Goal: Transaction & Acquisition: Purchase product/service

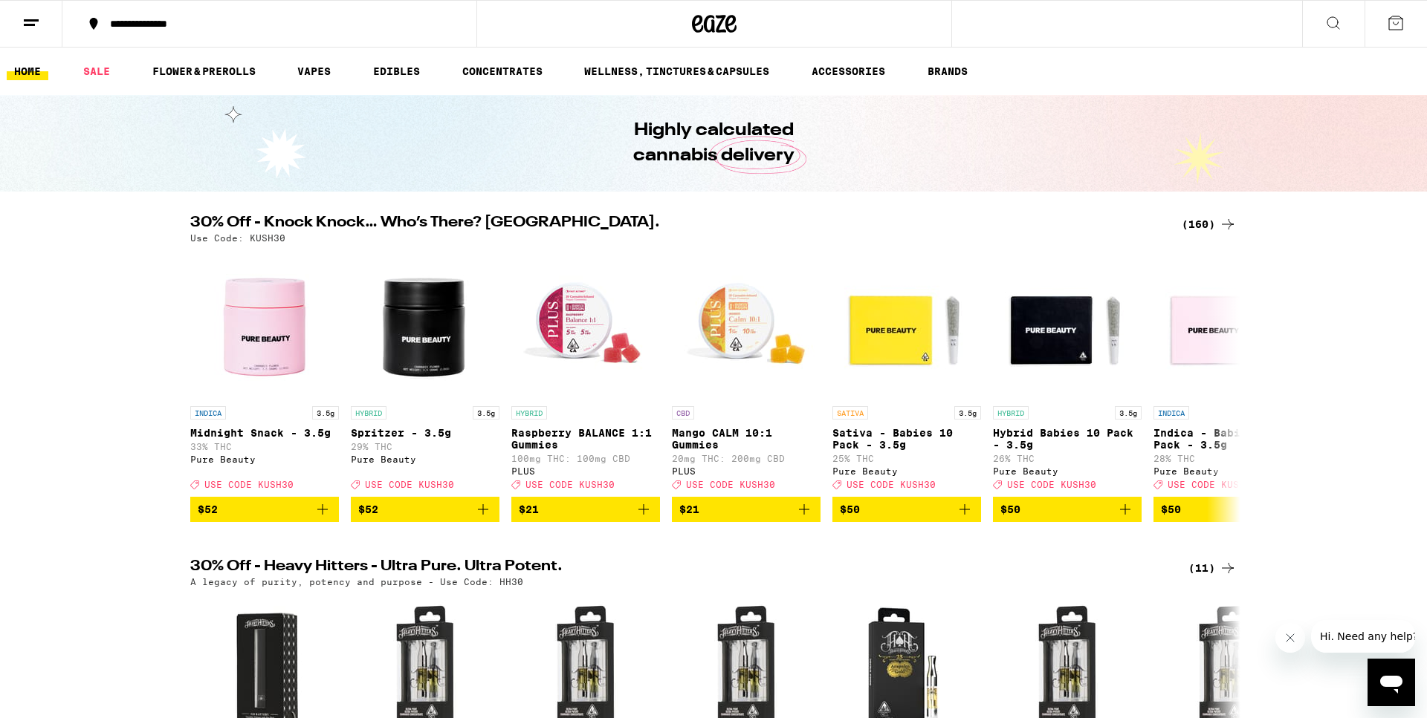
click at [1211, 224] on div "(160)" at bounding box center [1208, 224] width 55 height 18
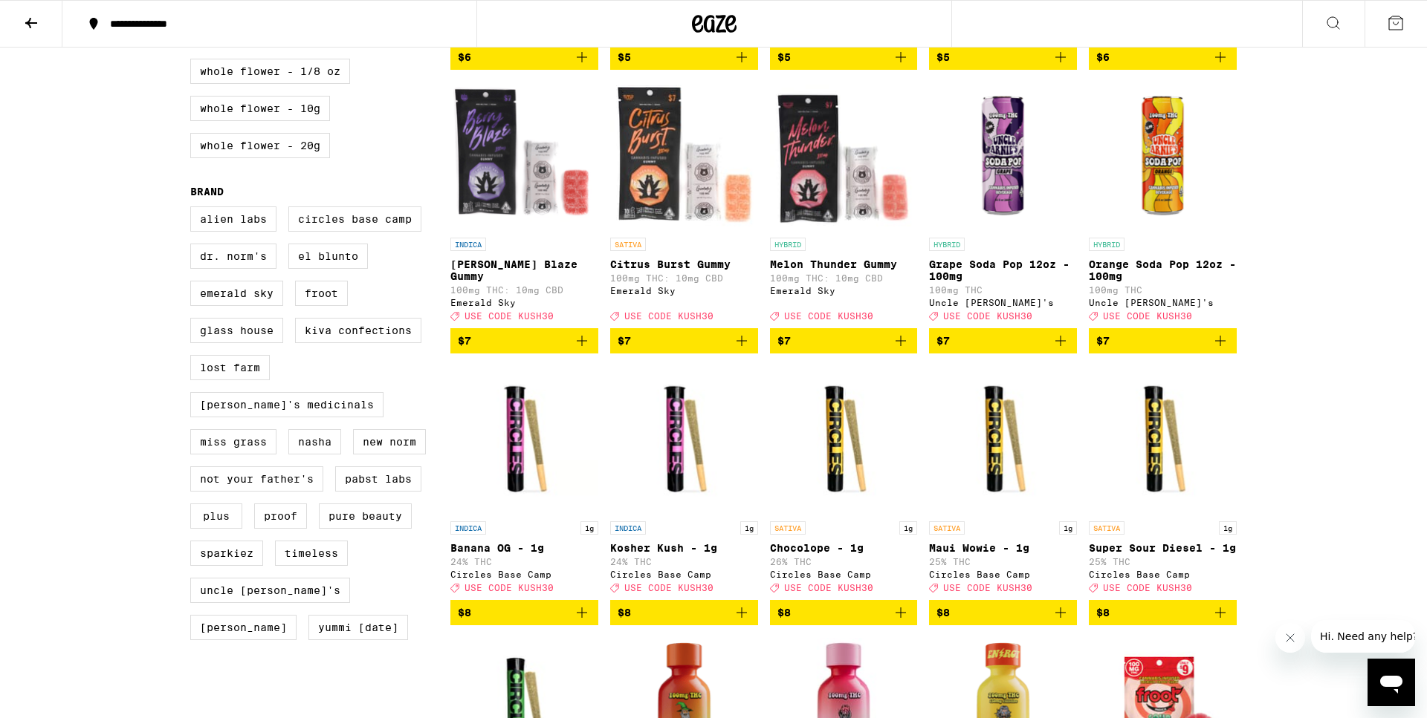
scroll to position [606, 0]
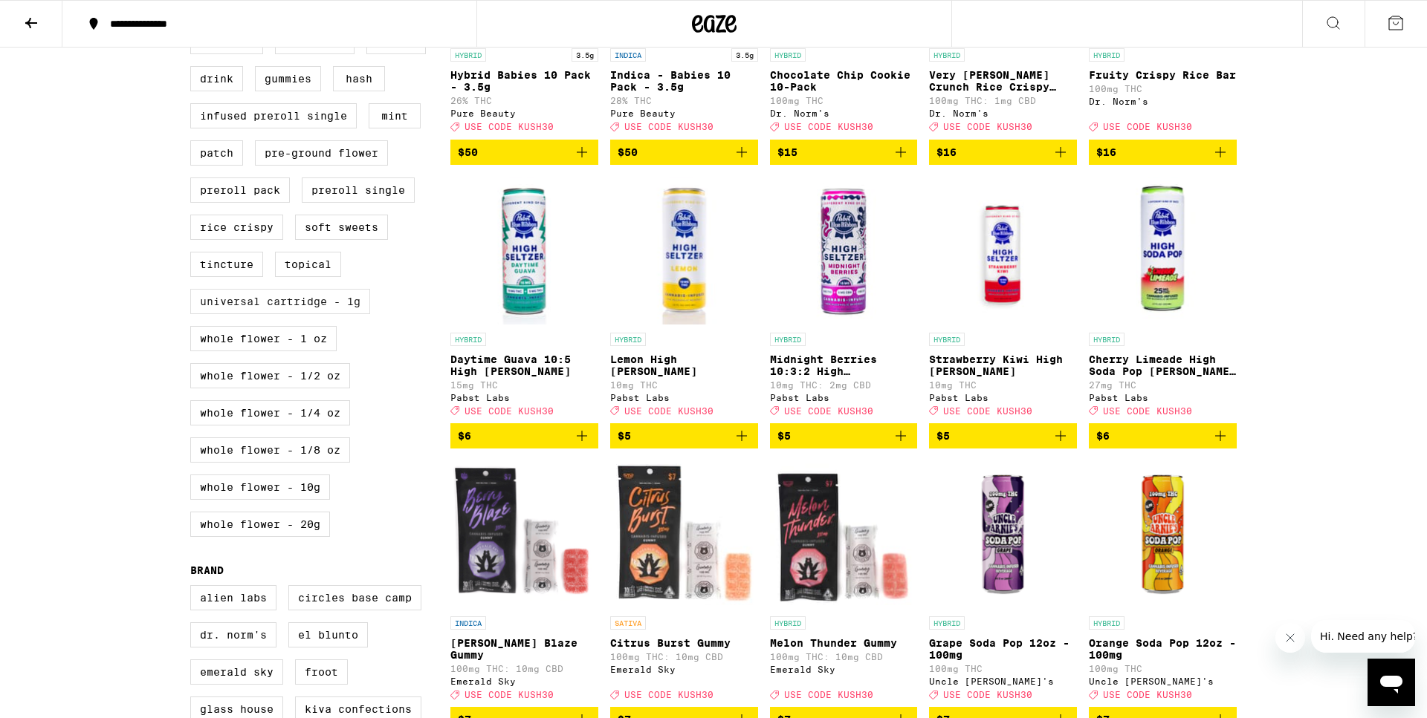
click at [325, 314] on label "Universal Cartridge - 1g" at bounding box center [280, 301] width 180 height 25
checkbox input "true"
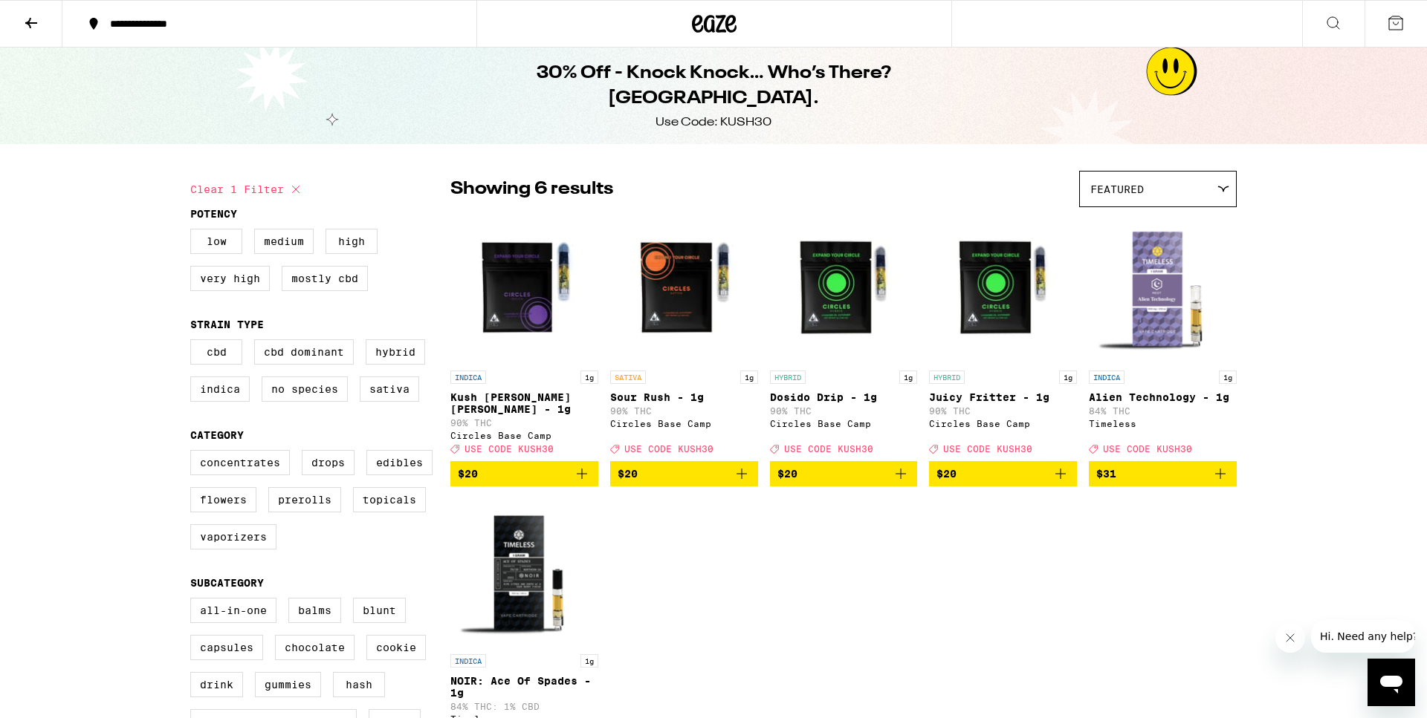
click at [583, 471] on icon "Add to bag" at bounding box center [582, 474] width 18 height 18
click at [583, 454] on div "INDICA 1g Kush [PERSON_NAME] [PERSON_NAME] - 1g 90% THC Circles Base Camp Deal …" at bounding box center [524, 412] width 148 height 83
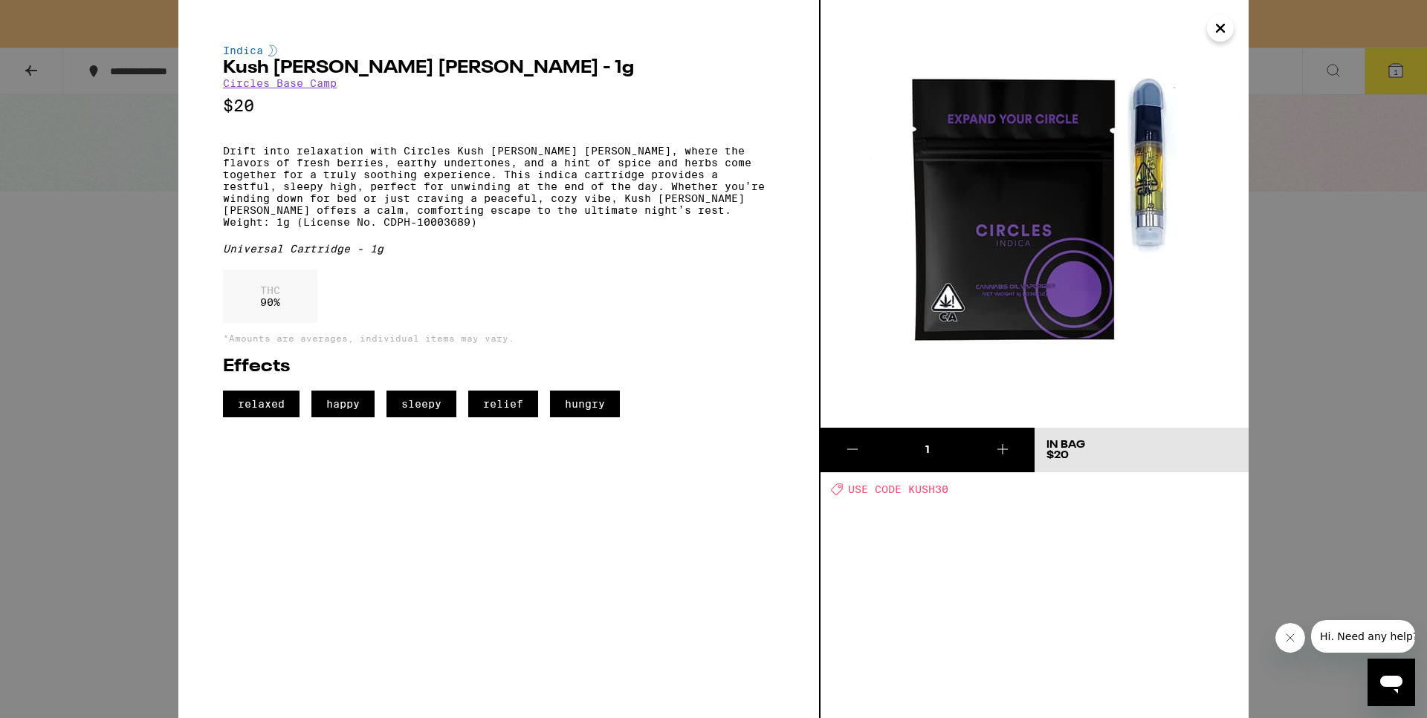
click at [1221, 24] on icon "Close" at bounding box center [1220, 28] width 18 height 22
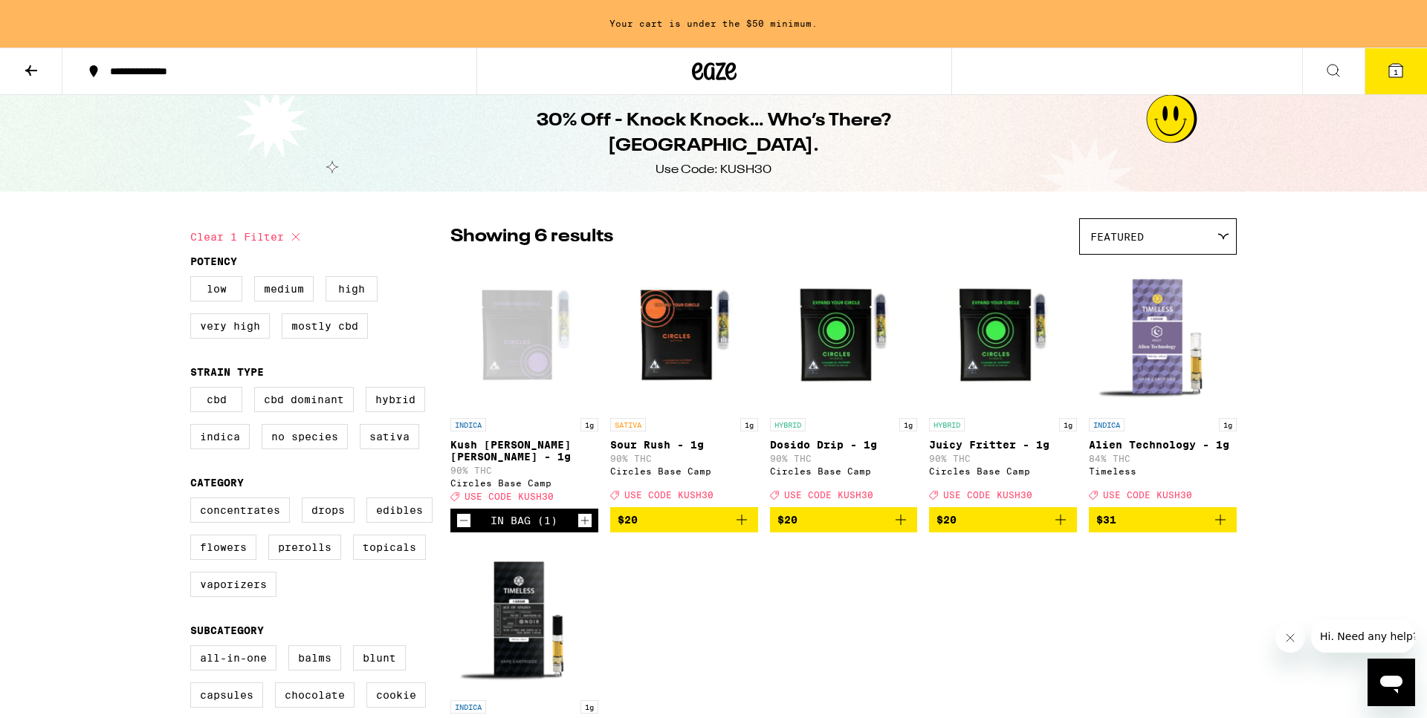
click at [588, 518] on icon "Increment" at bounding box center [584, 521] width 13 height 18
click at [743, 520] on icon "Add to bag" at bounding box center [742, 520] width 18 height 18
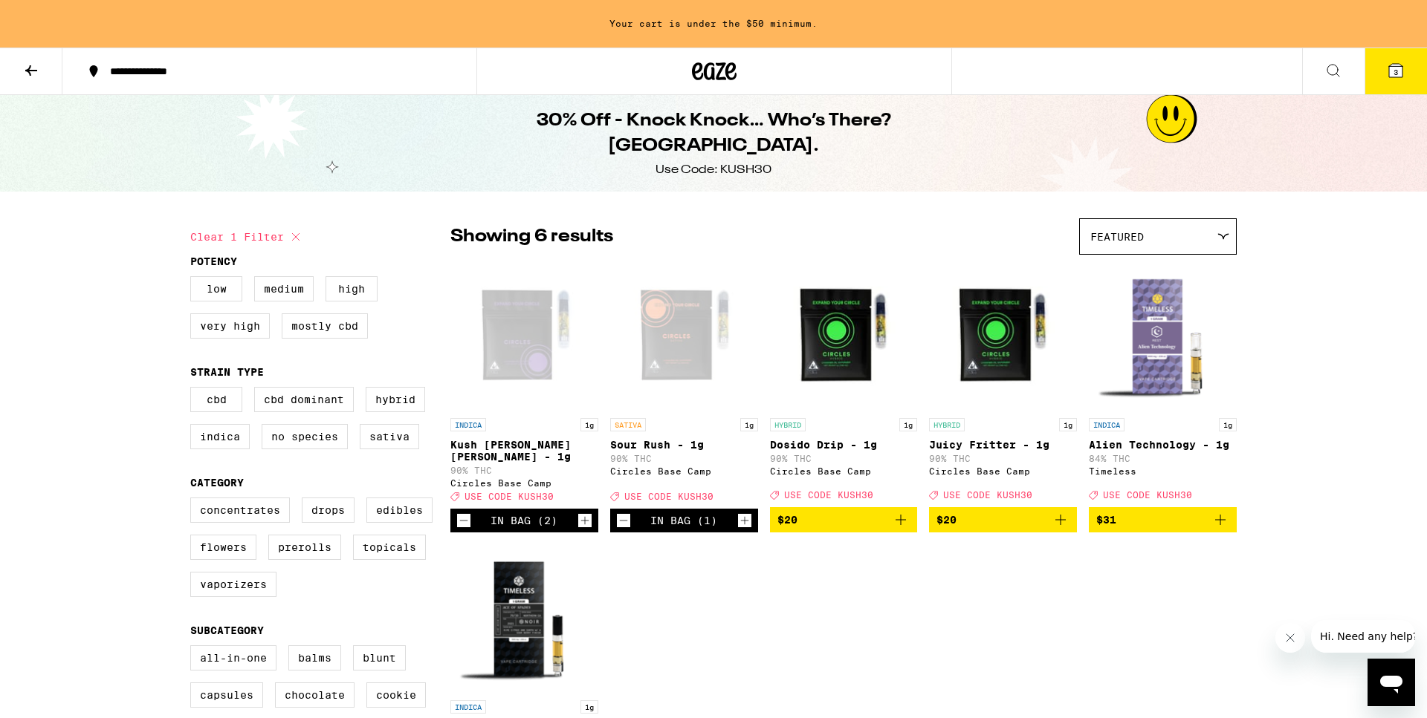
click at [743, 520] on div "INDICA 1g Kush [PERSON_NAME] [PERSON_NAME] - 1g 90% THC Circles Base Camp Deal …" at bounding box center [843, 539] width 786 height 555
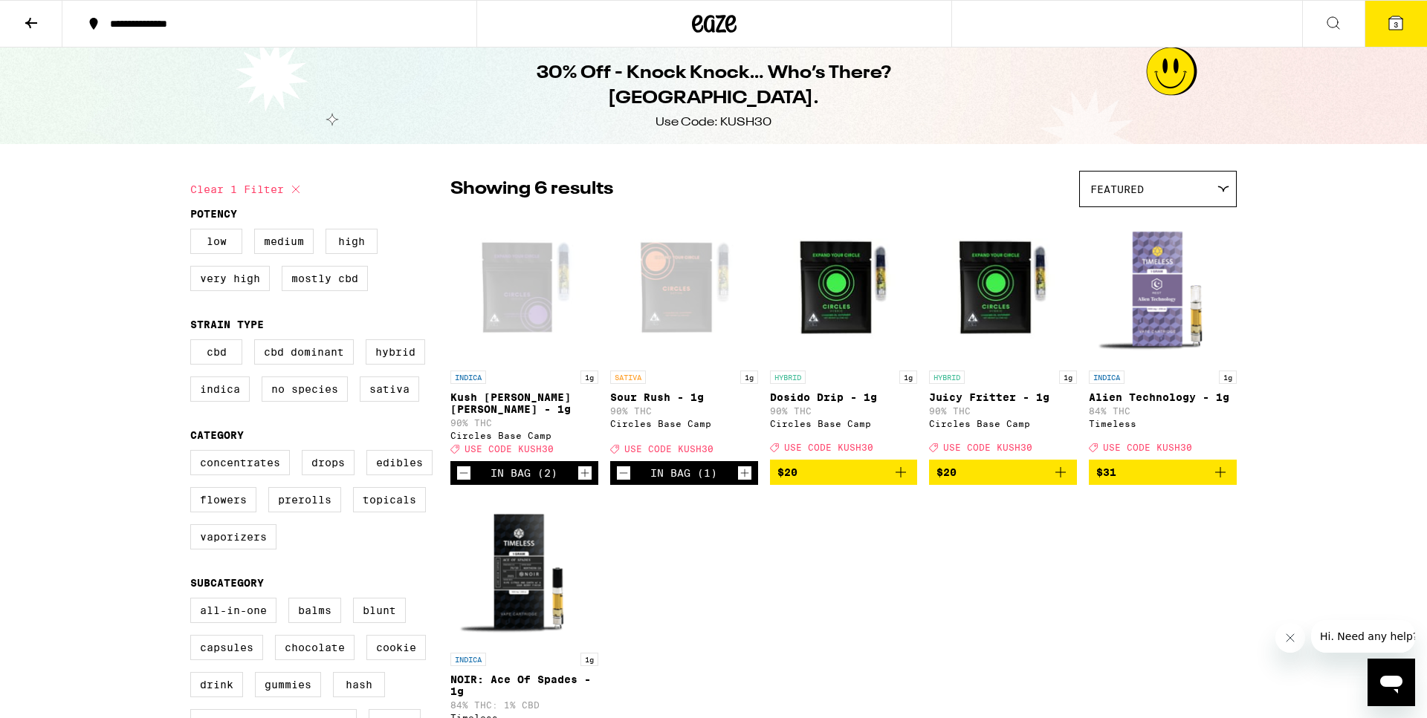
click at [738, 472] on button "Increment" at bounding box center [744, 473] width 15 height 15
click at [900, 473] on icon "Add to bag" at bounding box center [901, 473] width 18 height 18
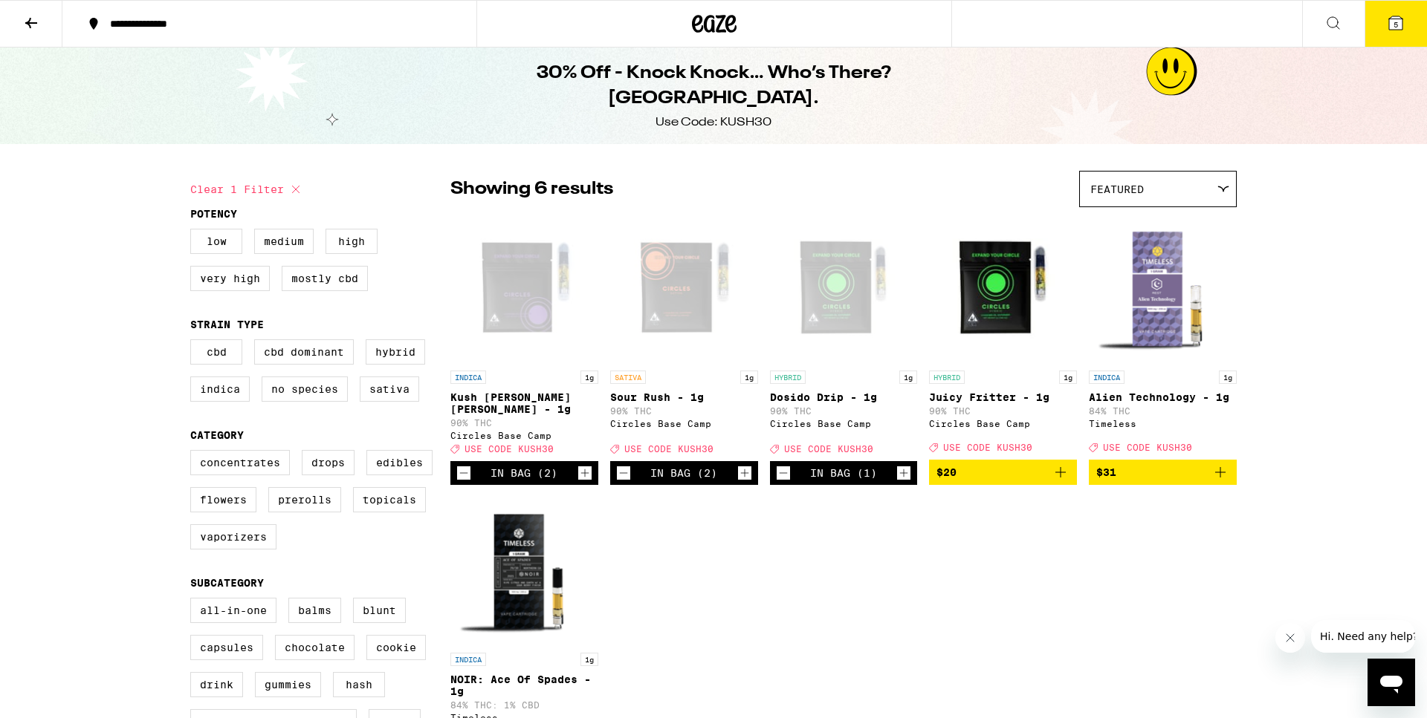
click at [903, 473] on icon "Increment" at bounding box center [904, 474] width 8 height 8
click at [1059, 470] on icon "Add to bag" at bounding box center [1060, 473] width 18 height 18
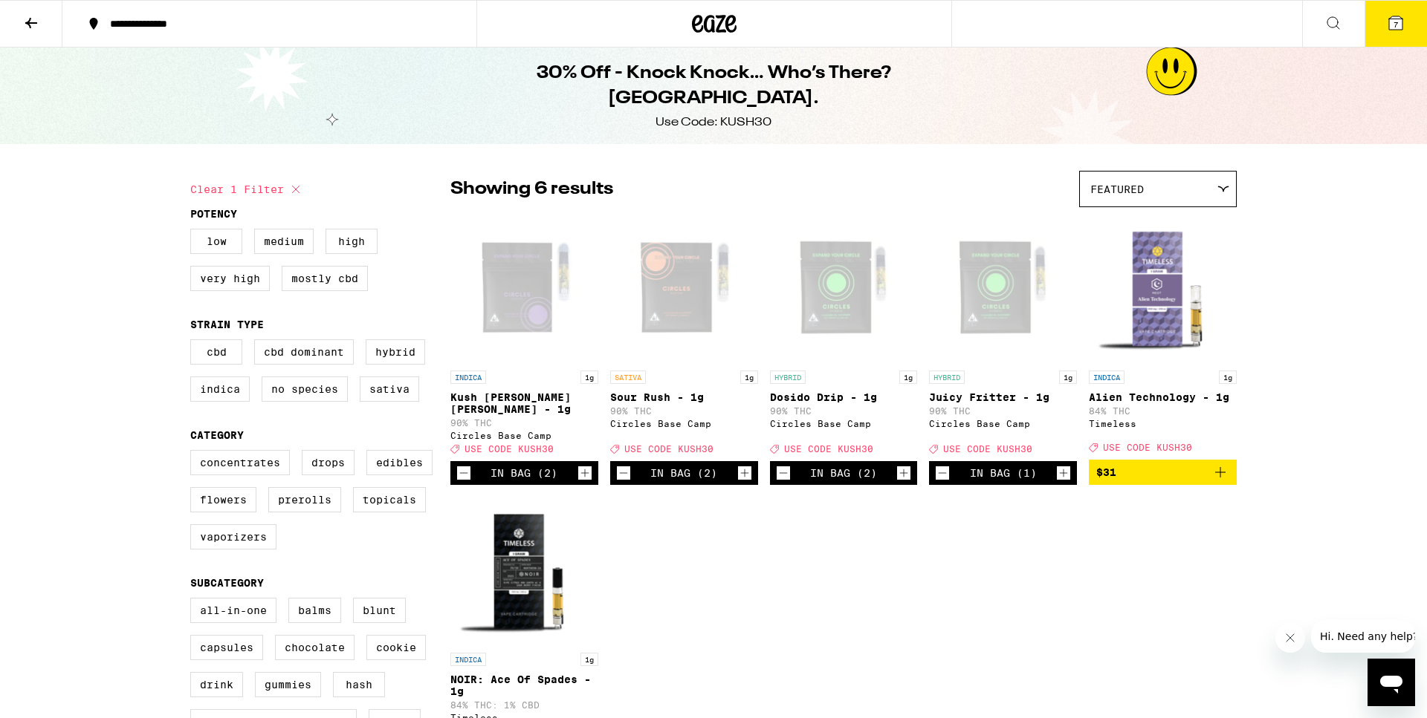
click at [1061, 471] on icon "Increment" at bounding box center [1063, 473] width 13 height 18
click at [1389, 22] on icon at bounding box center [1395, 22] width 13 height 13
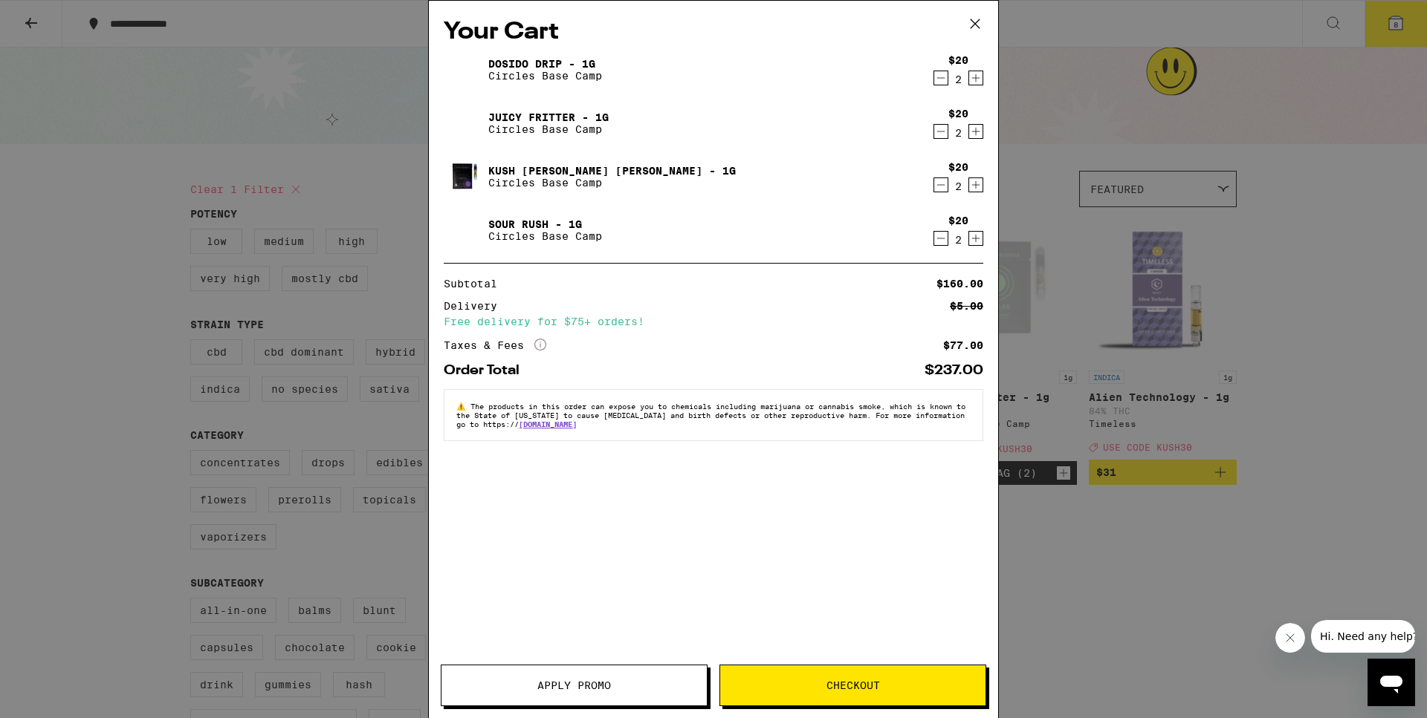
click at [840, 687] on span "Checkout" at bounding box center [852, 686] width 53 height 10
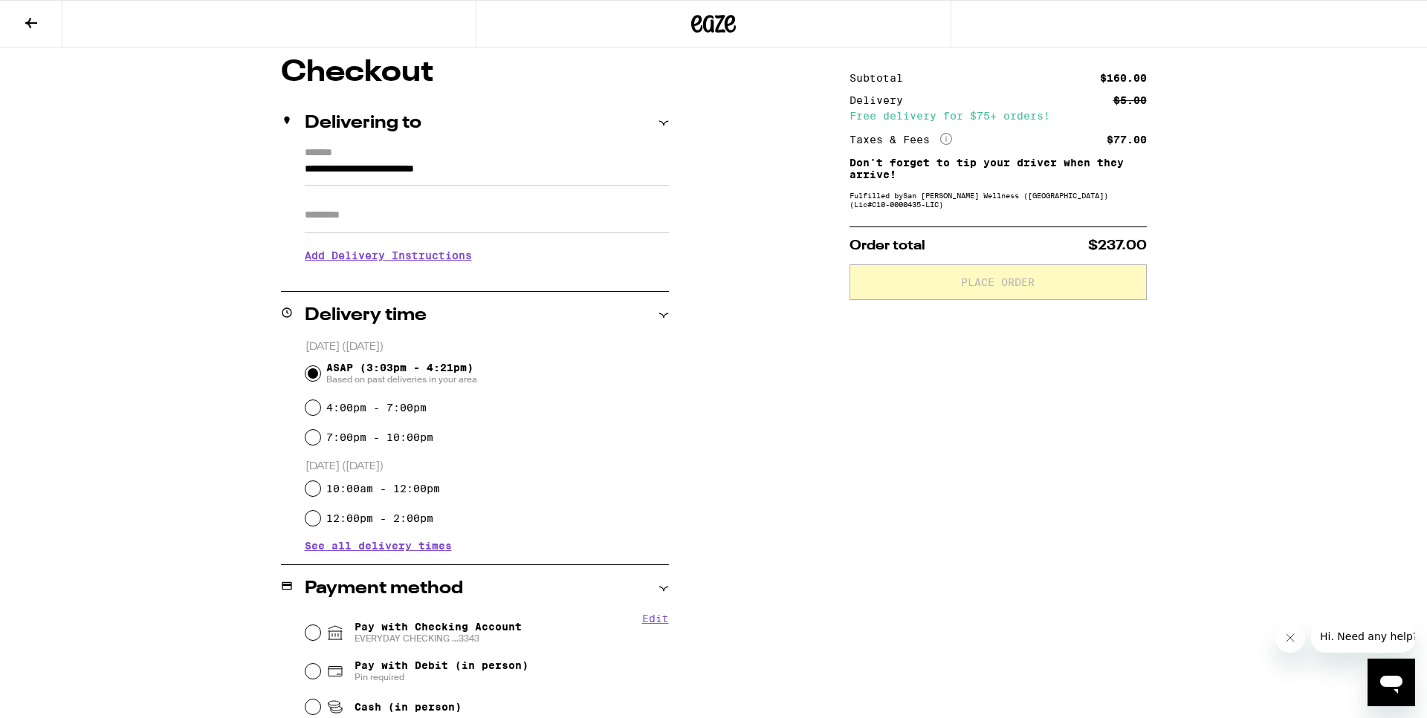
scroll to position [152, 0]
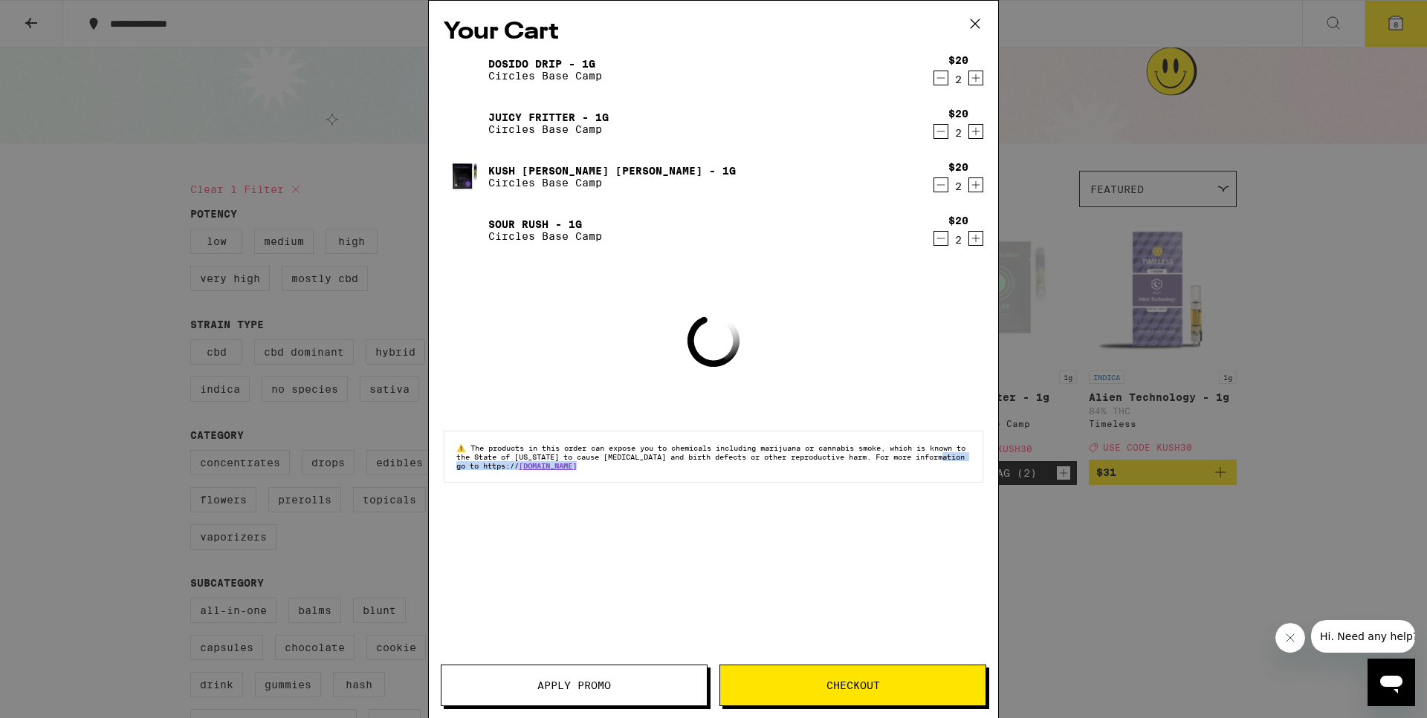
click at [525, 667] on div "Your Cart Dosido Drip - 1g Circles Base Camp $20 2 Juicy Fritter - 1g Circles B…" at bounding box center [713, 337] width 569 height 673
click at [533, 684] on span "Apply Promo" at bounding box center [573, 686] width 265 height 10
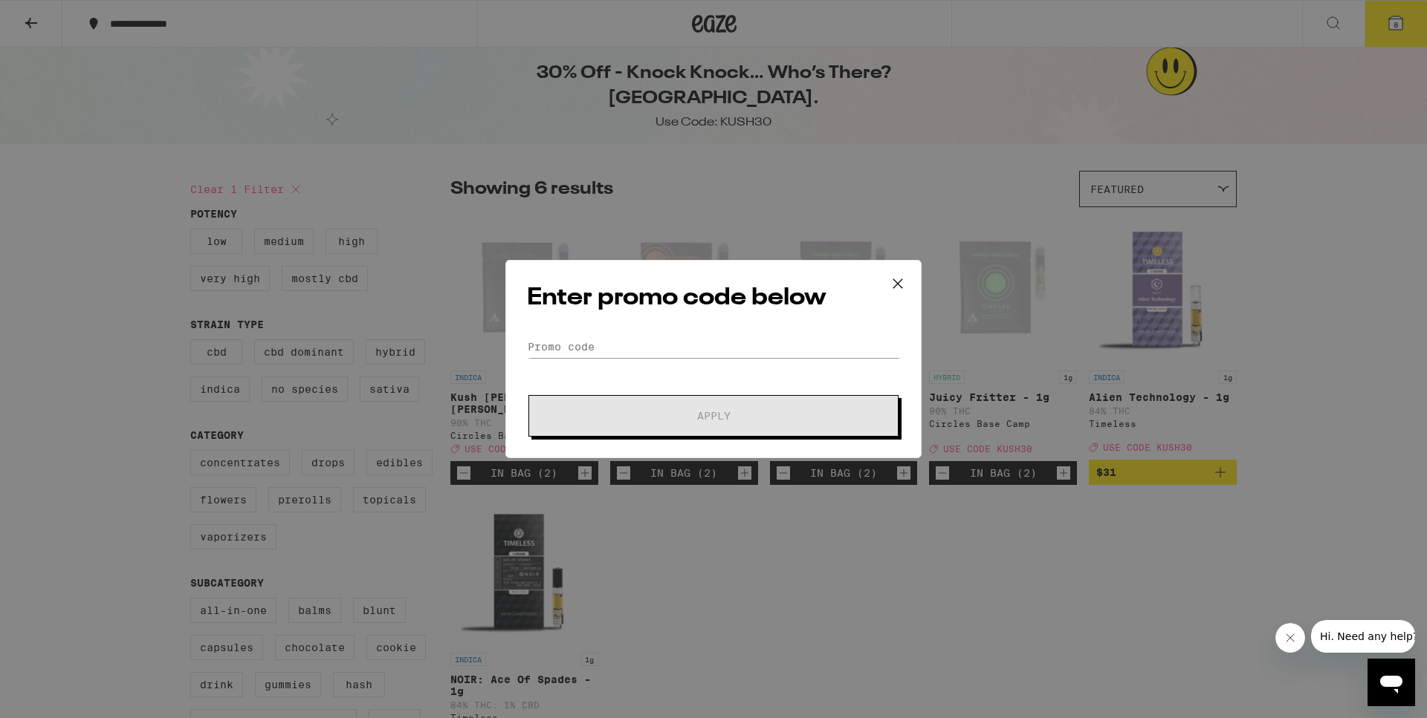
click at [687, 360] on form "Promo Code Apply" at bounding box center [713, 386] width 373 height 101
click at [684, 350] on input "Promo Code" at bounding box center [713, 347] width 373 height 22
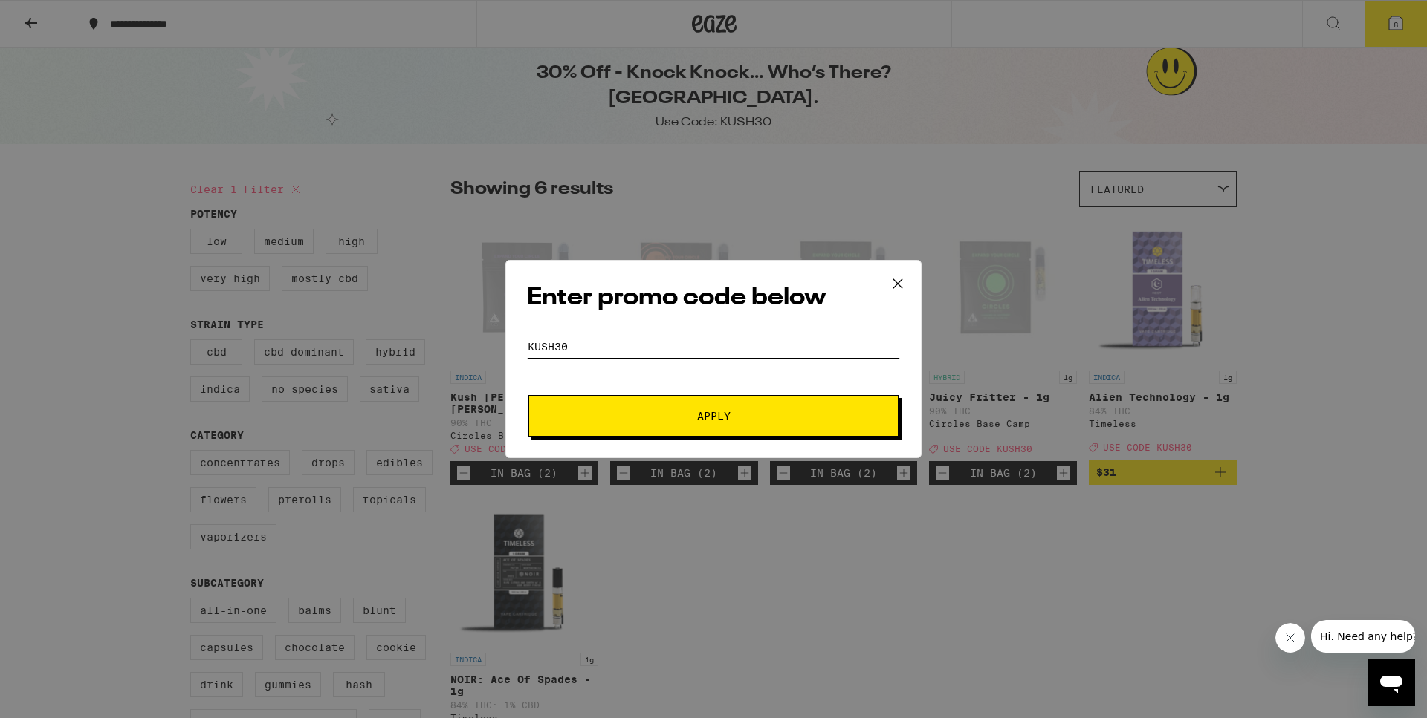
type input "KUSH30"
click at [528, 395] on button "Apply" at bounding box center [713, 416] width 370 height 42
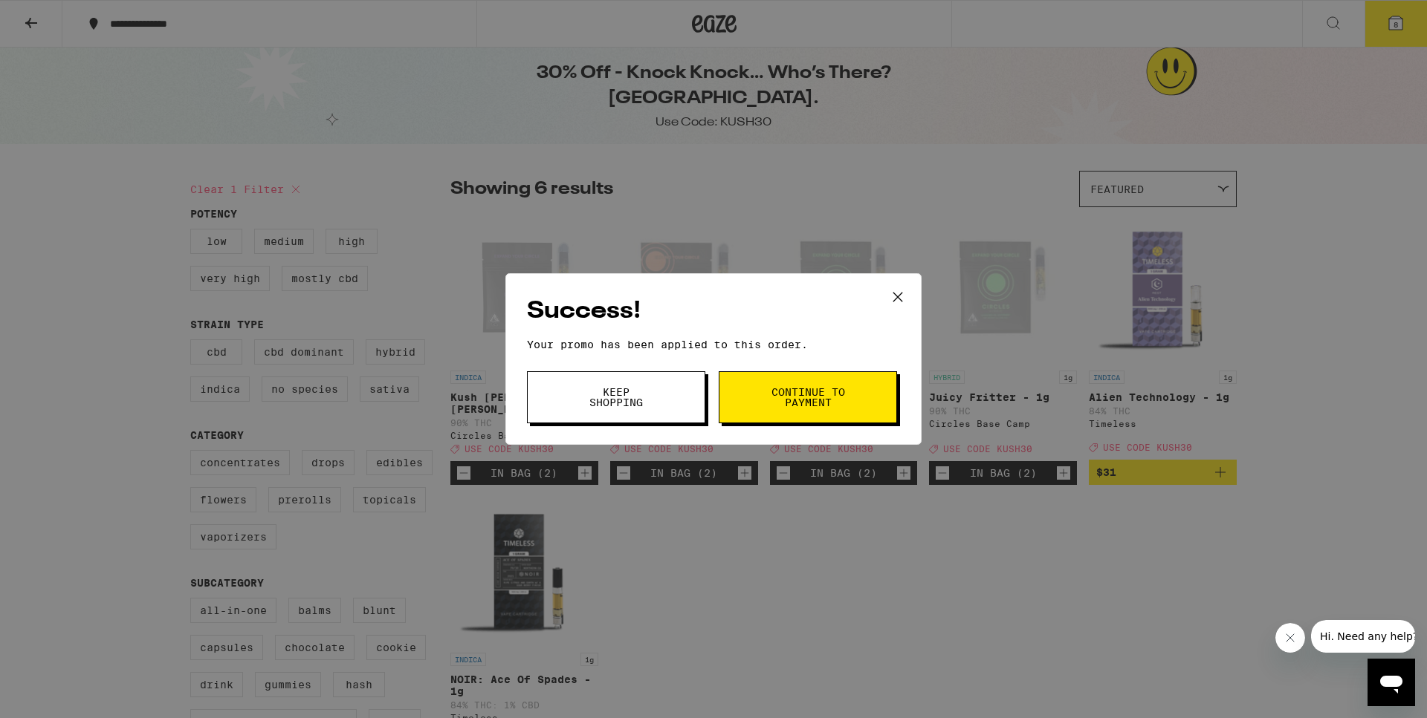
click at [785, 408] on span "Continue to payment" at bounding box center [808, 397] width 76 height 21
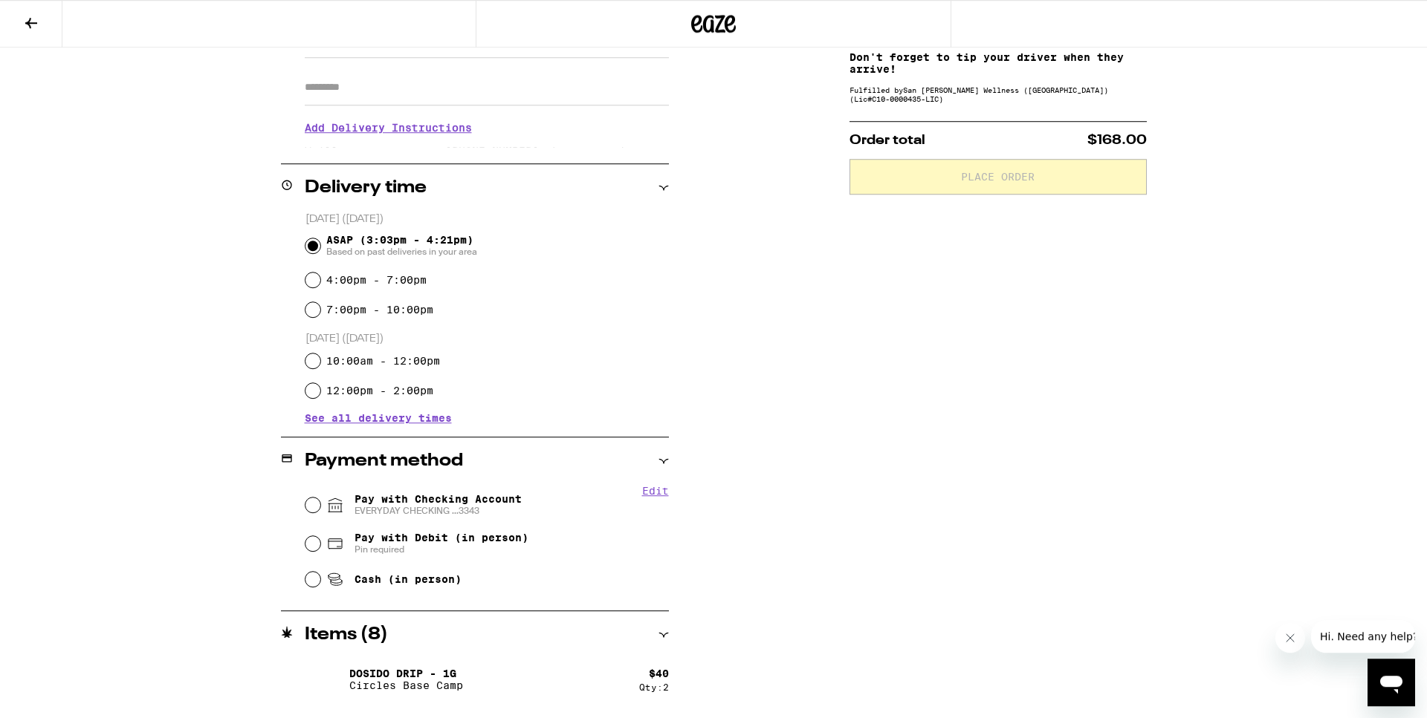
scroll to position [379, 0]
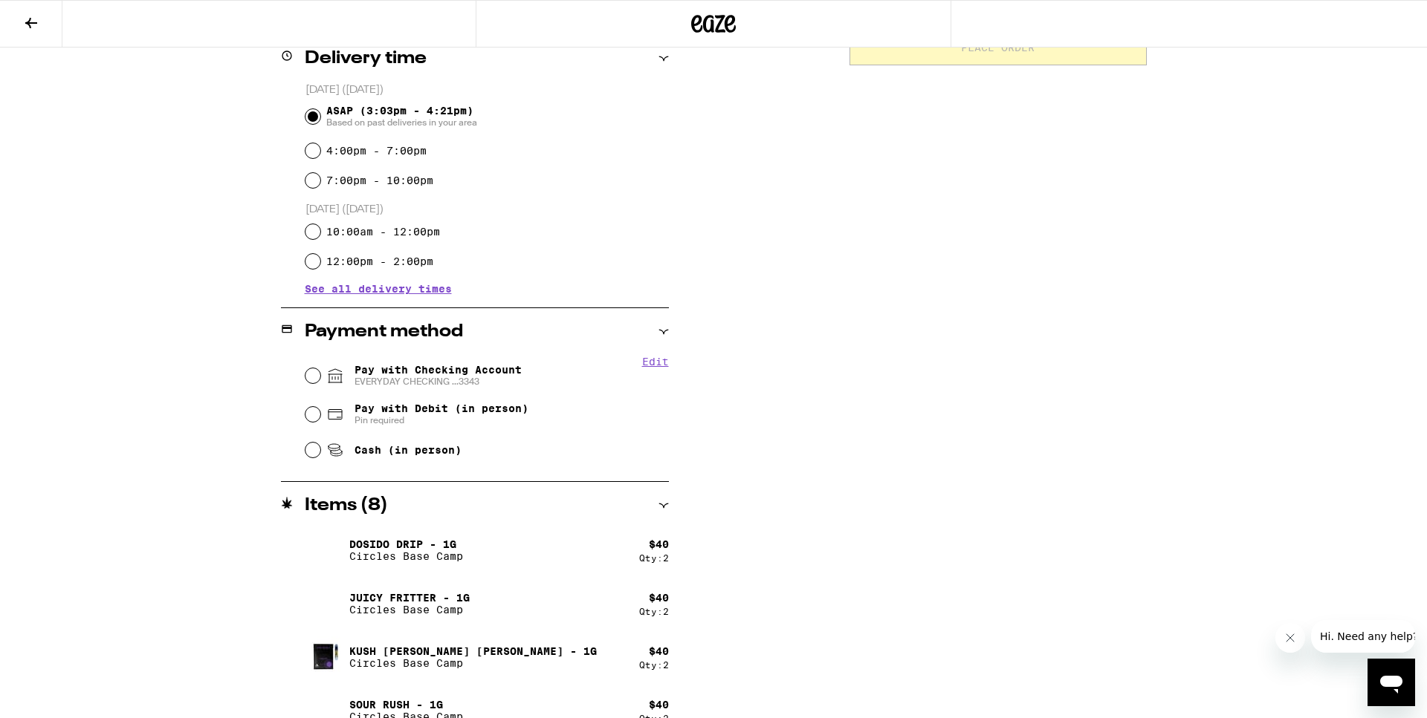
click at [305, 373] on fieldset "Edit Pay with Checking Account EVERYDAY CHECKING ...3343 Pay with Debit (in per…" at bounding box center [487, 411] width 364 height 111
click at [314, 374] on input "Pay with Checking Account EVERYDAY CHECKING ...3343" at bounding box center [312, 376] width 15 height 15
radio input "true"
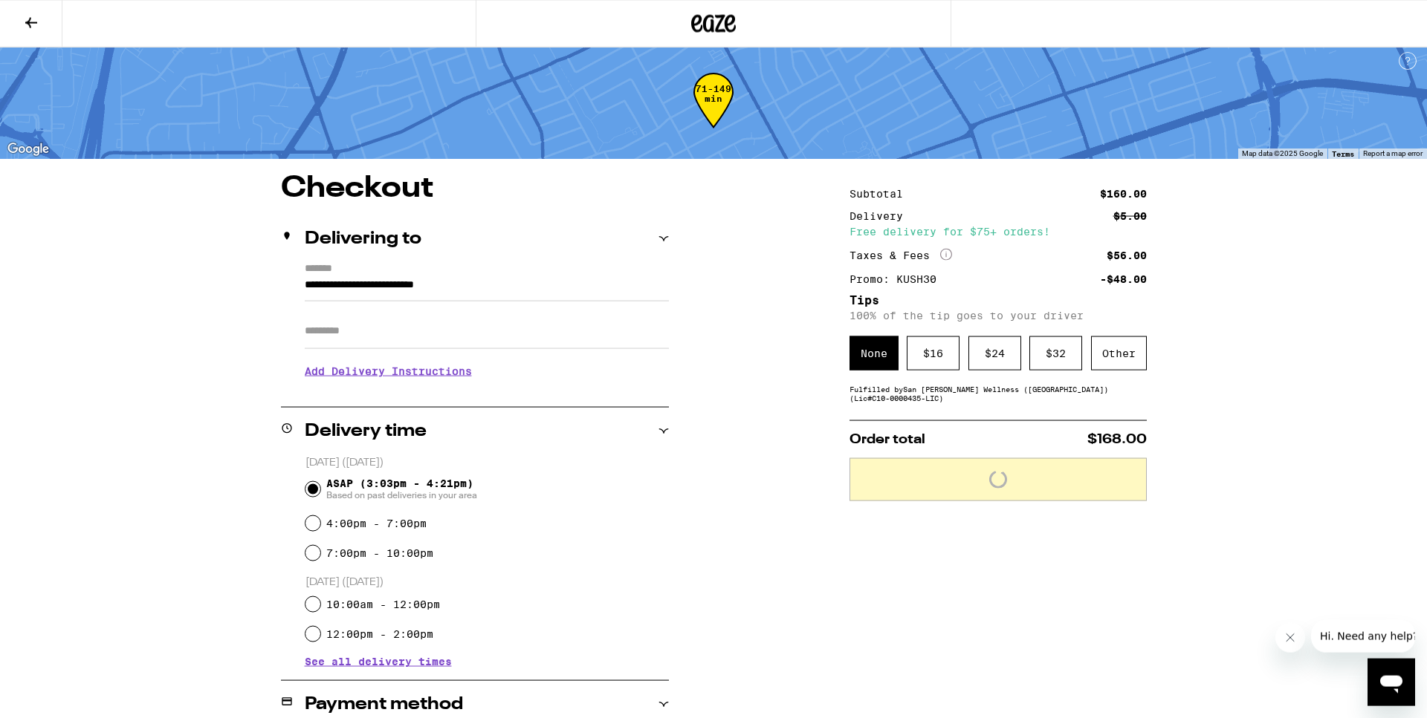
scroll to position [0, 0]
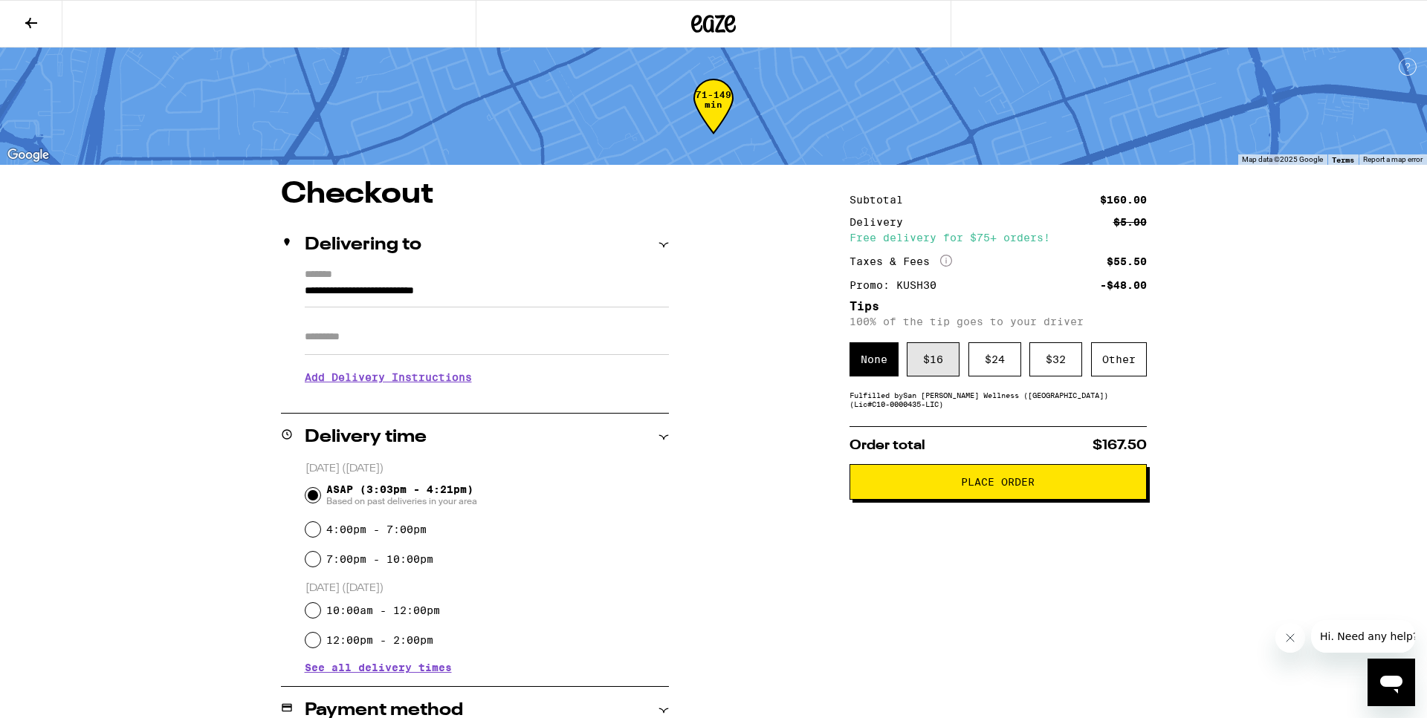
click at [944, 374] on div "$ 16" at bounding box center [932, 360] width 53 height 34
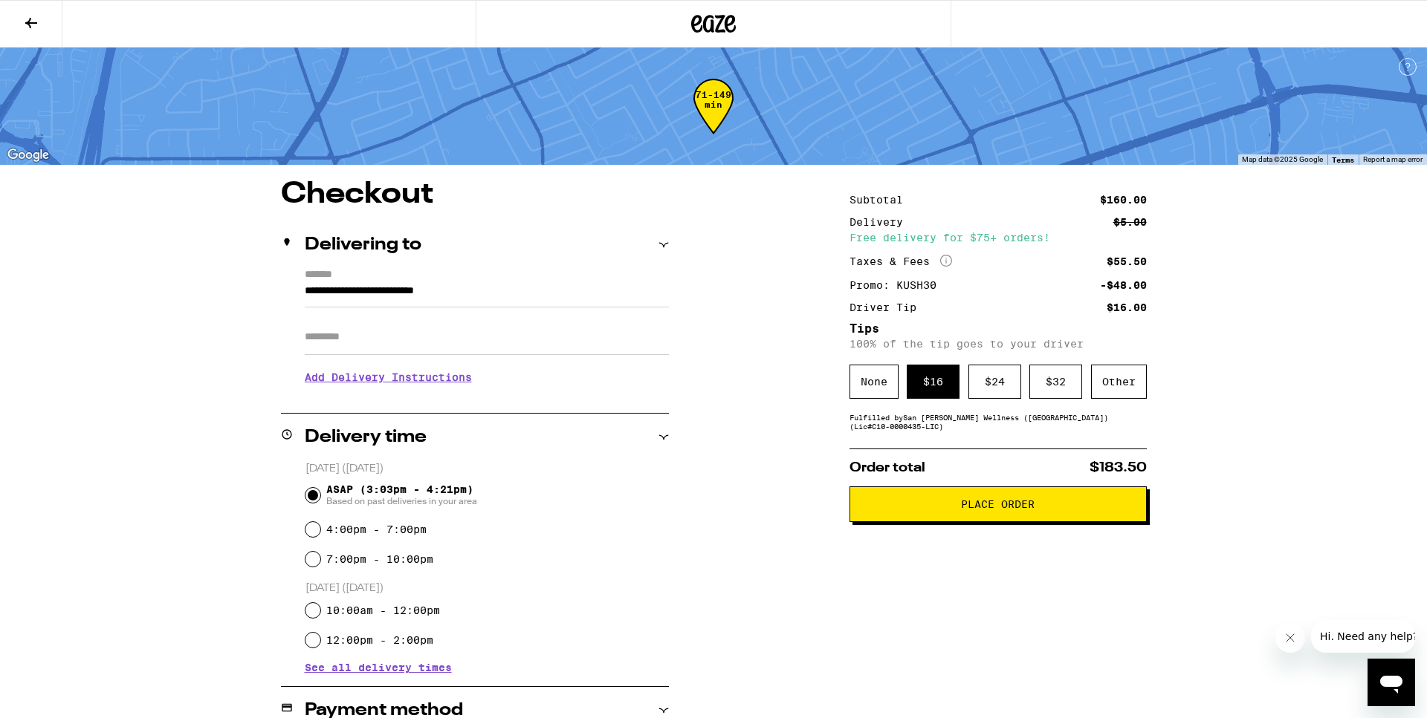
click at [984, 522] on button "Place Order" at bounding box center [997, 505] width 297 height 36
